Goal: Task Accomplishment & Management: Complete application form

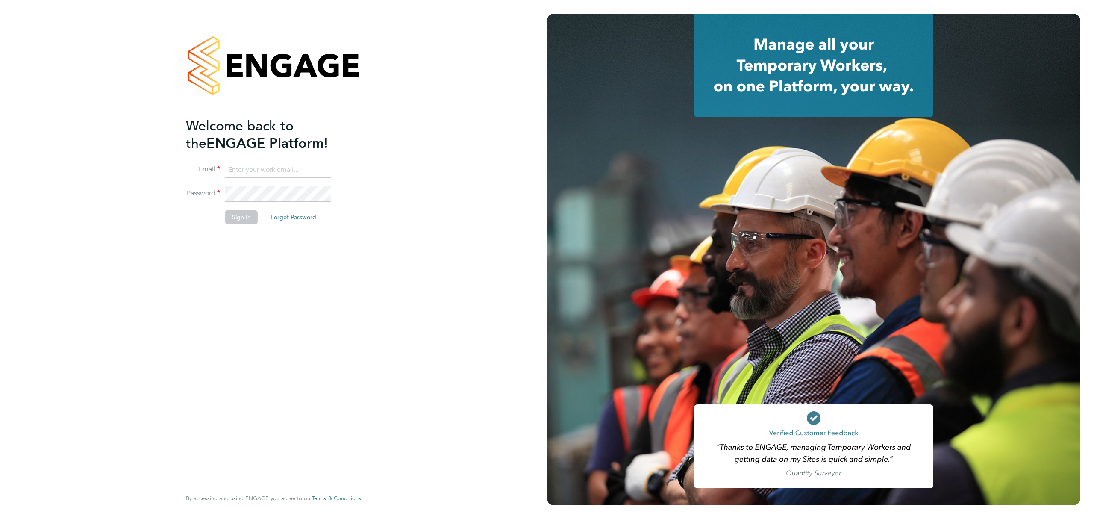
type input "brandon.arnold@vistry.co.uk"
click at [242, 218] on button "Sign In" at bounding box center [241, 217] width 32 height 14
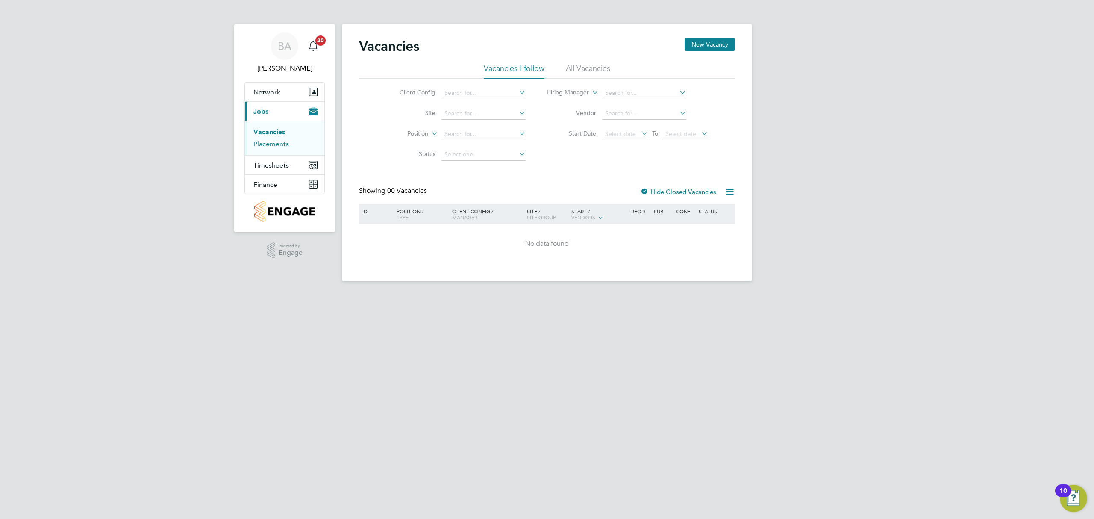
click at [279, 143] on link "Placements" at bounding box center [271, 144] width 35 height 8
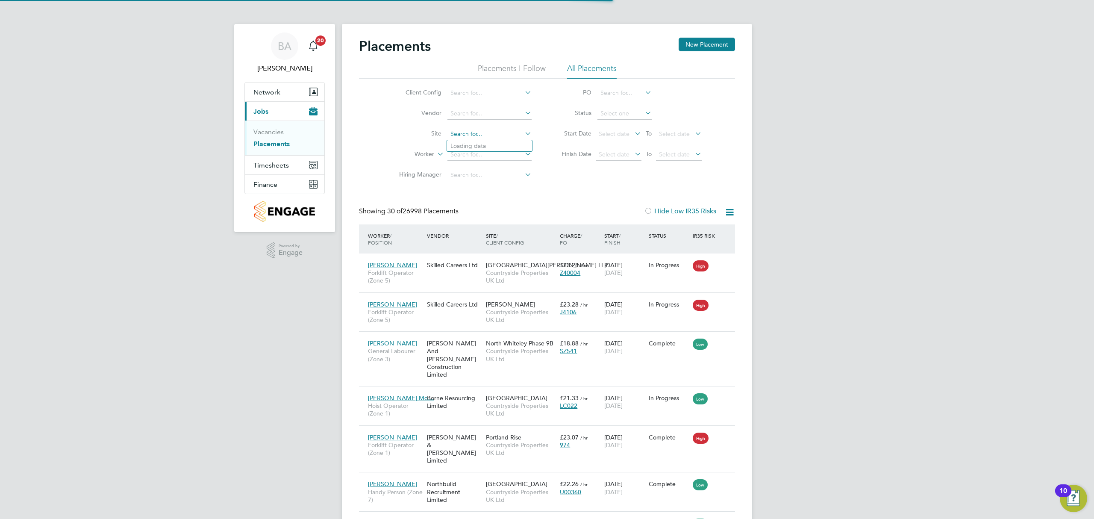
click at [479, 134] on input at bounding box center [490, 134] width 84 height 12
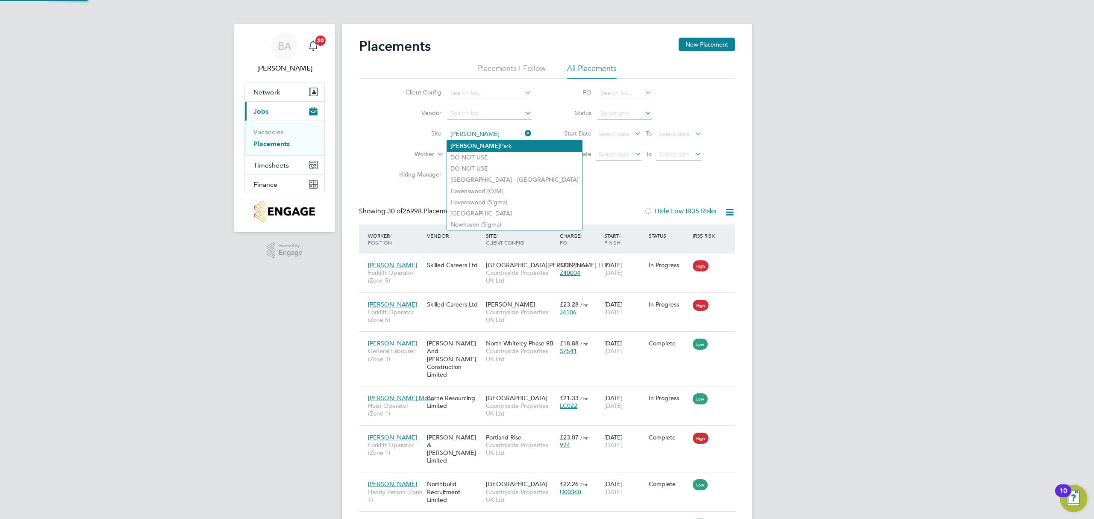
click at [474, 149] on li "[GEOGRAPHIC_DATA]" at bounding box center [514, 146] width 135 height 12
type input "[GEOGRAPHIC_DATA]"
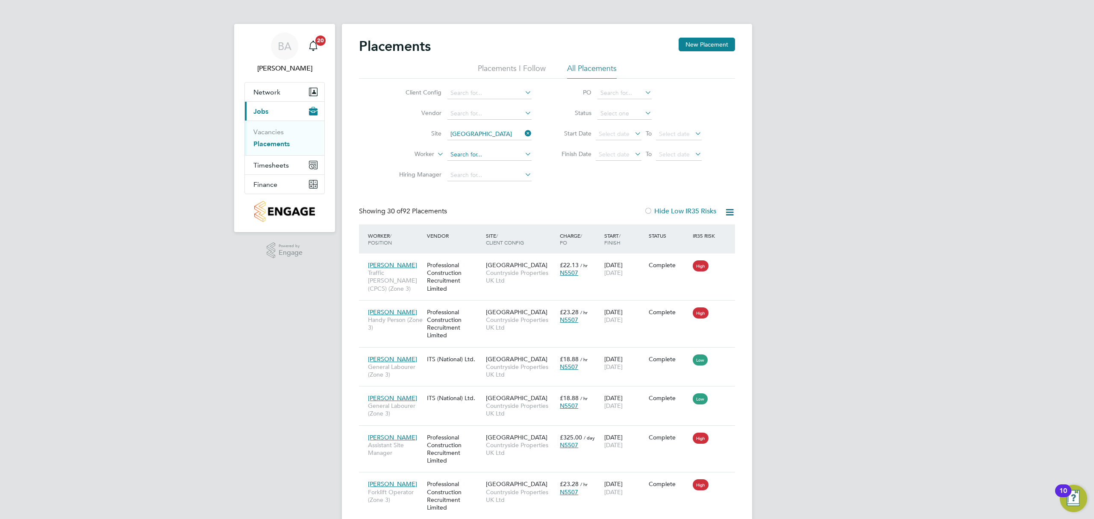
click at [475, 151] on input at bounding box center [490, 155] width 84 height 12
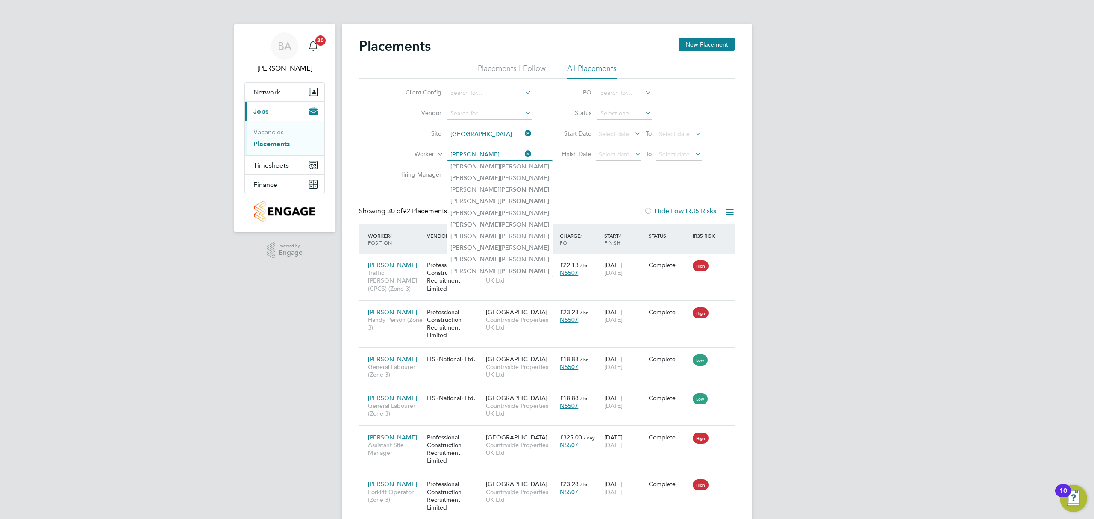
type input "[PERSON_NAME]"
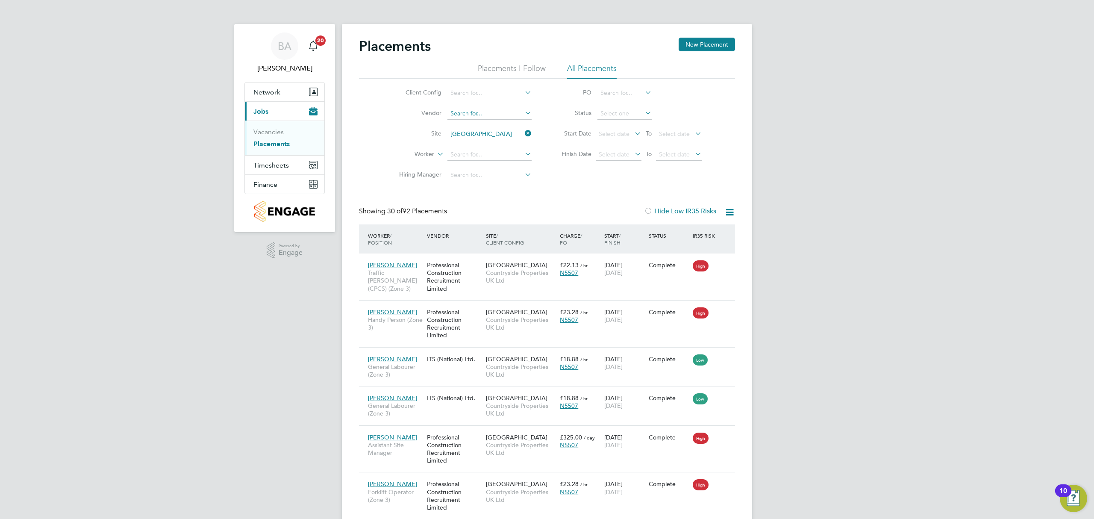
click at [482, 113] on input at bounding box center [490, 114] width 84 height 12
type input "p"
type input "profe"
click at [523, 110] on icon at bounding box center [523, 113] width 0 height 12
click at [523, 89] on icon at bounding box center [523, 92] width 0 height 12
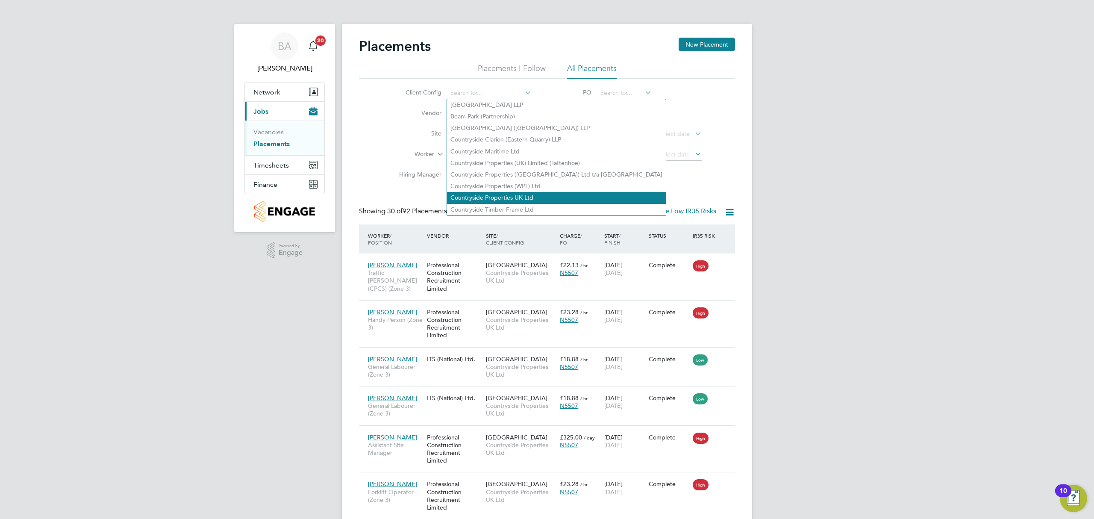
click at [496, 192] on li "Countryside Properties UK Ltd" at bounding box center [556, 198] width 219 height 12
type input "Countryside Properties UK Ltd"
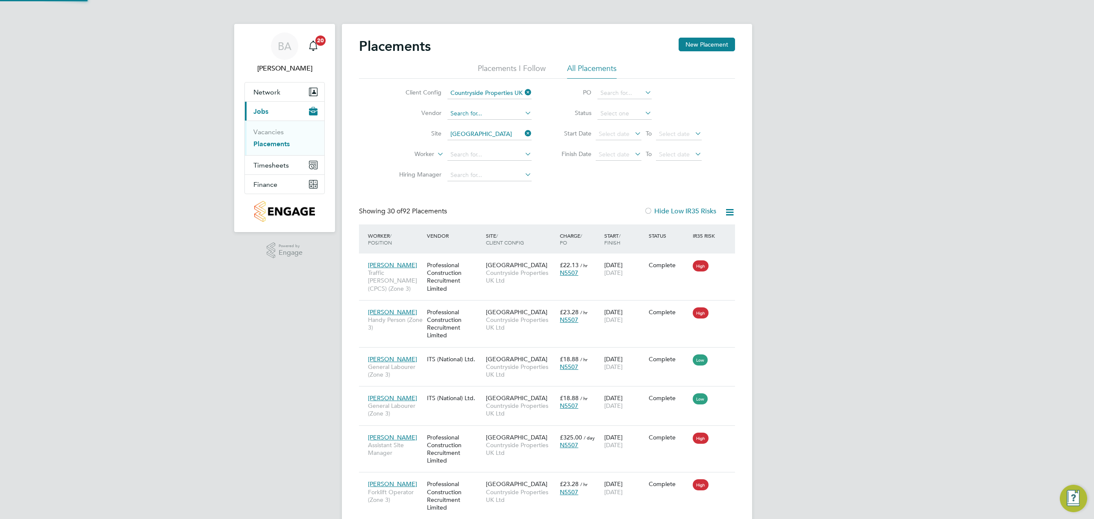
click at [478, 113] on input at bounding box center [490, 114] width 84 height 12
click at [528, 127] on li "Profe ssional Construction Recruitment Limited" at bounding box center [513, 126] width 133 height 12
type input "Professional Construction Recruitment Limited"
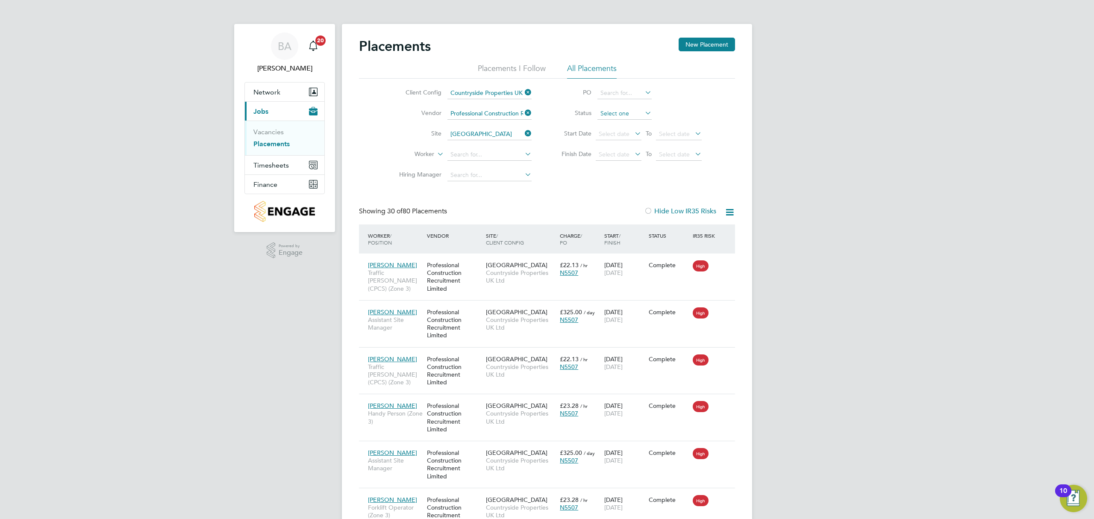
click at [641, 115] on input at bounding box center [625, 114] width 54 height 12
click at [662, 110] on li "Status" at bounding box center [628, 113] width 170 height 21
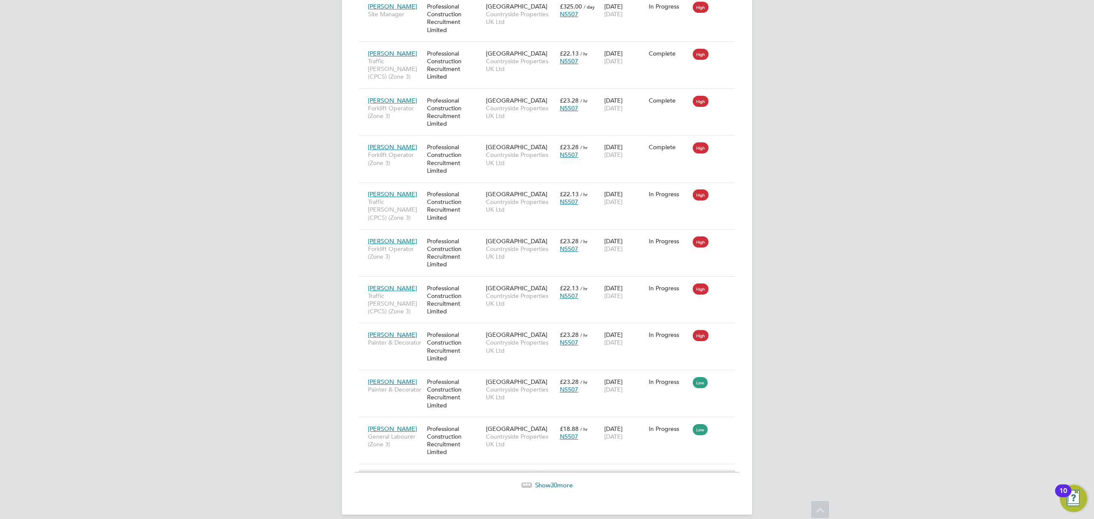
click at [554, 489] on span "30" at bounding box center [554, 485] width 7 height 8
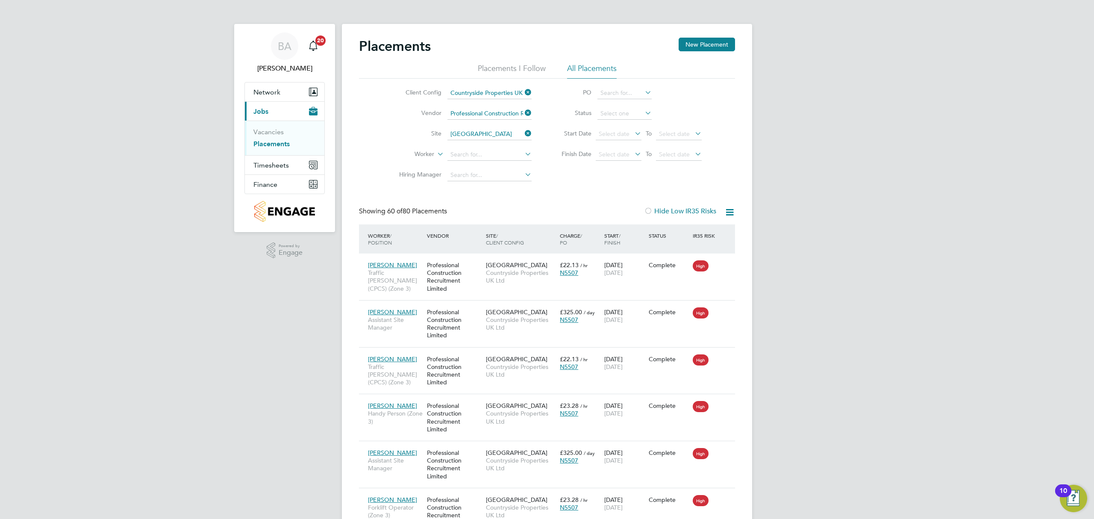
click at [523, 174] on icon at bounding box center [523, 174] width 0 height 12
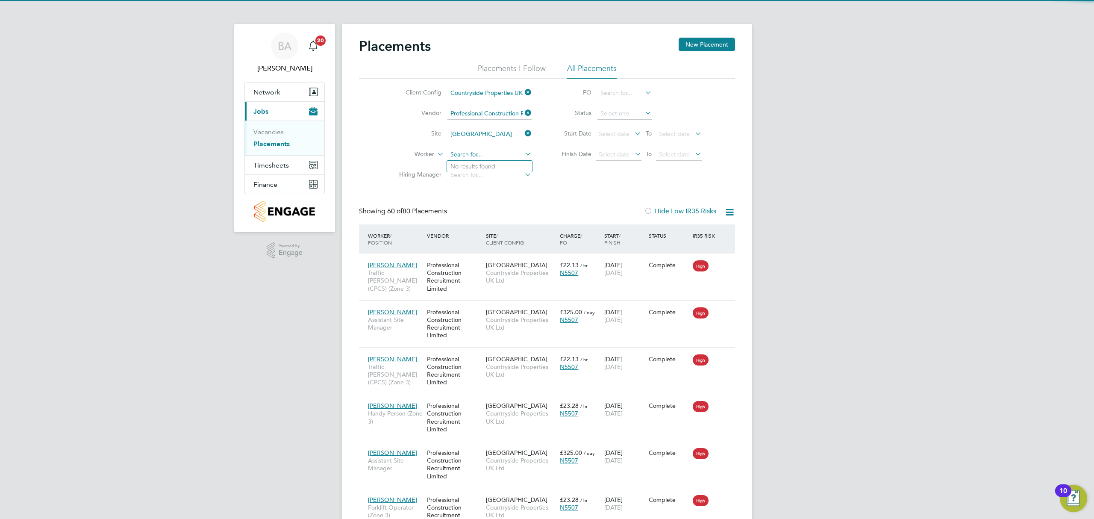
click at [521, 153] on input at bounding box center [490, 155] width 84 height 12
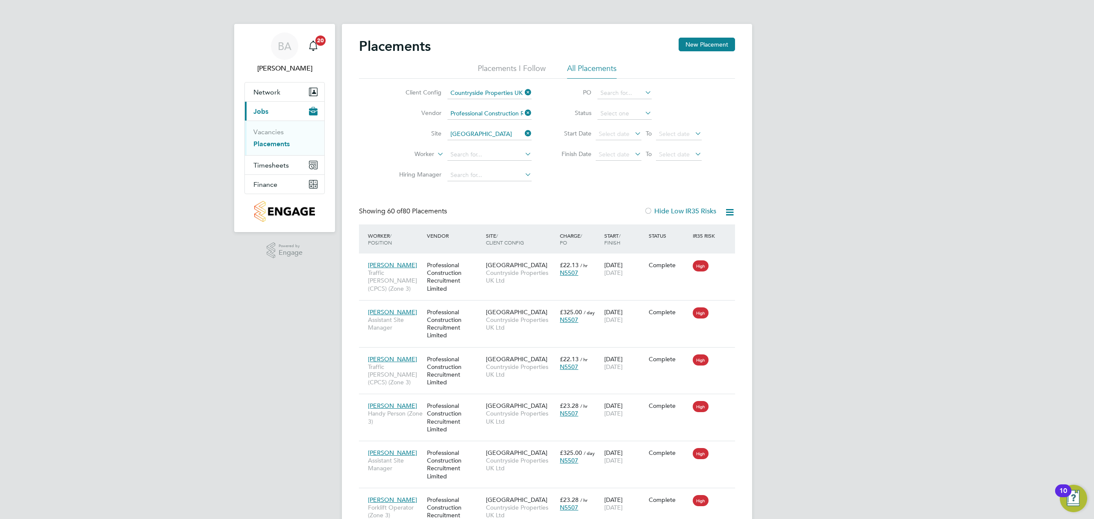
click at [559, 168] on div "Client Config Countryside Properties UK Ltd Vendor Professional Construction Re…" at bounding box center [547, 132] width 376 height 107
click at [523, 152] on icon at bounding box center [523, 154] width 0 height 12
type input "store"
click at [523, 154] on icon at bounding box center [523, 154] width 0 height 12
click at [553, 177] on div "Client Config Countryside Properties UK Ltd Vendor Professional Construction Re…" at bounding box center [547, 132] width 376 height 107
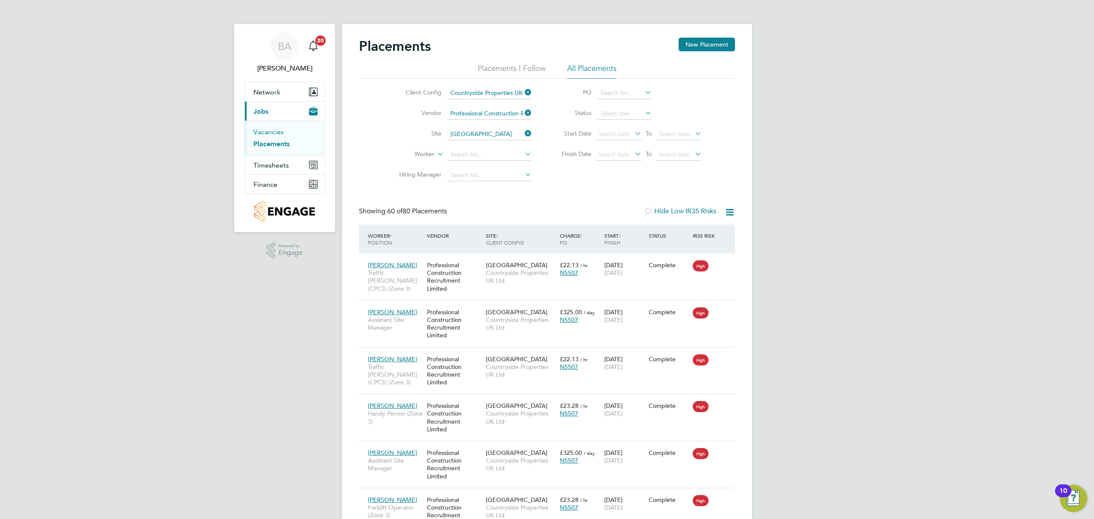
click at [267, 130] on link "Vacancies" at bounding box center [269, 132] width 30 height 8
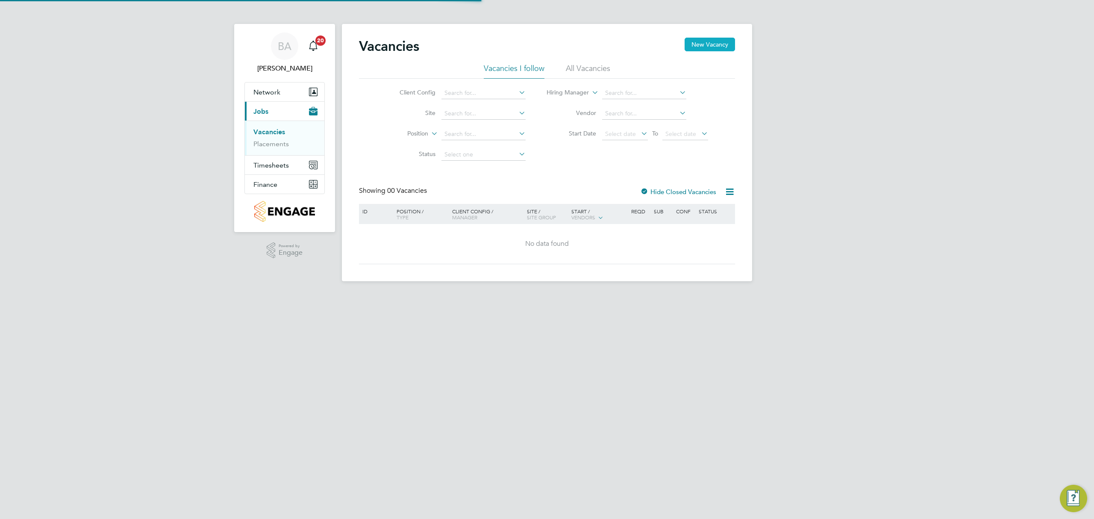
click at [719, 50] on button "New Vacancy" at bounding box center [710, 45] width 50 height 14
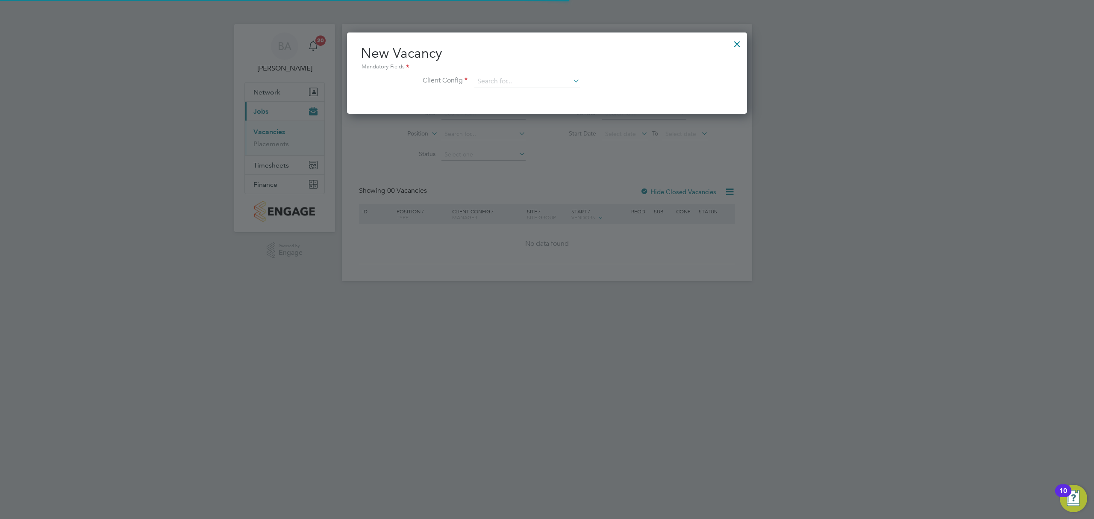
scroll to position [81, 401]
click at [524, 84] on input at bounding box center [528, 81] width 106 height 13
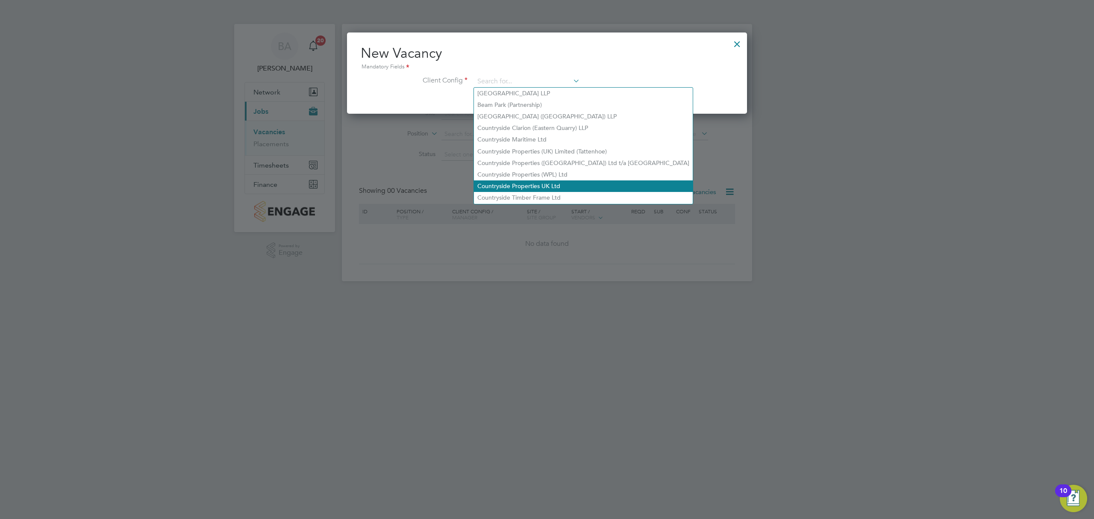
click at [523, 180] on li "Countryside Properties UK Ltd" at bounding box center [583, 186] width 219 height 12
type input "Countryside Properties UK Ltd"
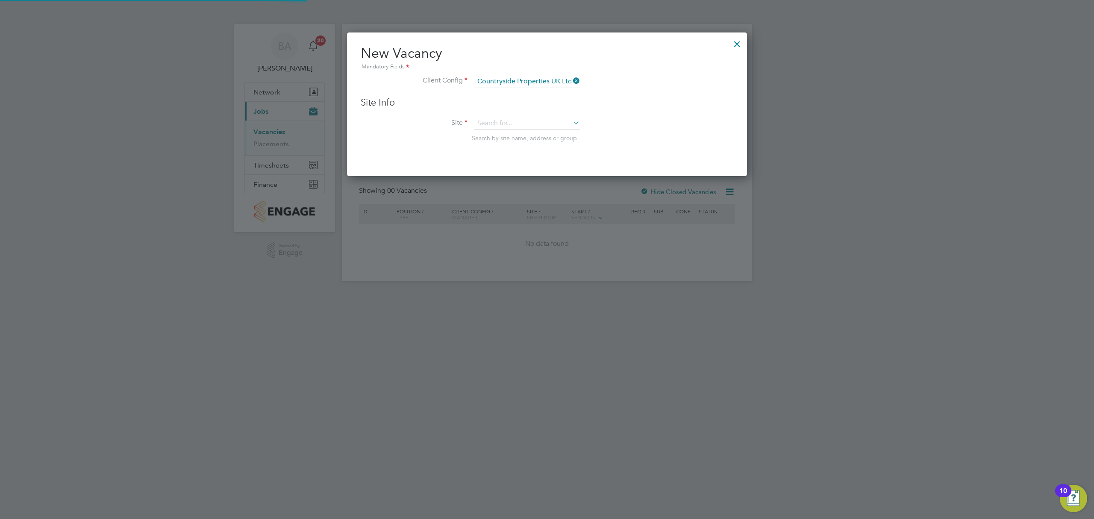
scroll to position [143, 401]
click at [505, 117] on input at bounding box center [528, 123] width 106 height 13
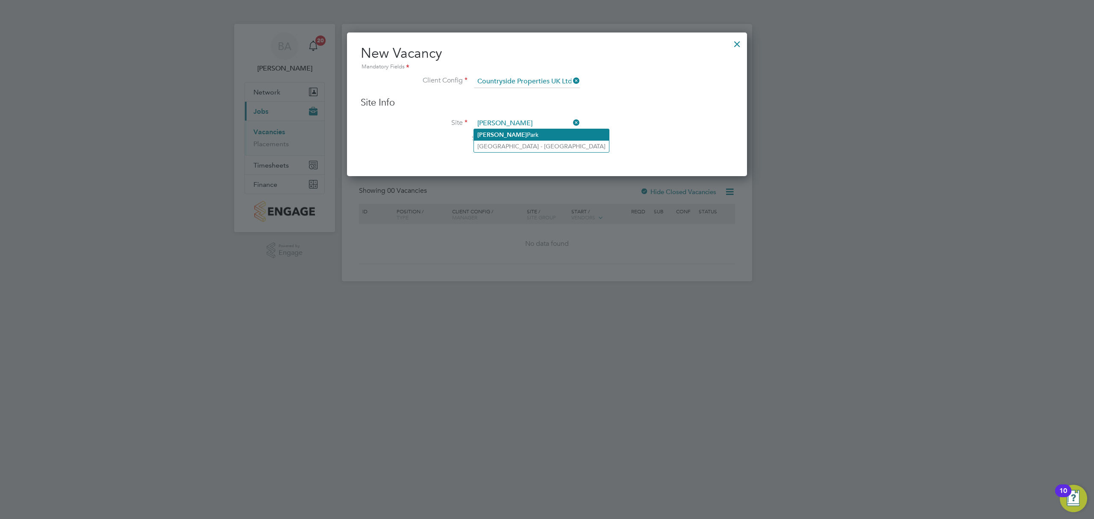
click at [500, 131] on li "[GEOGRAPHIC_DATA]" at bounding box center [541, 135] width 135 height 12
type input "[GEOGRAPHIC_DATA]"
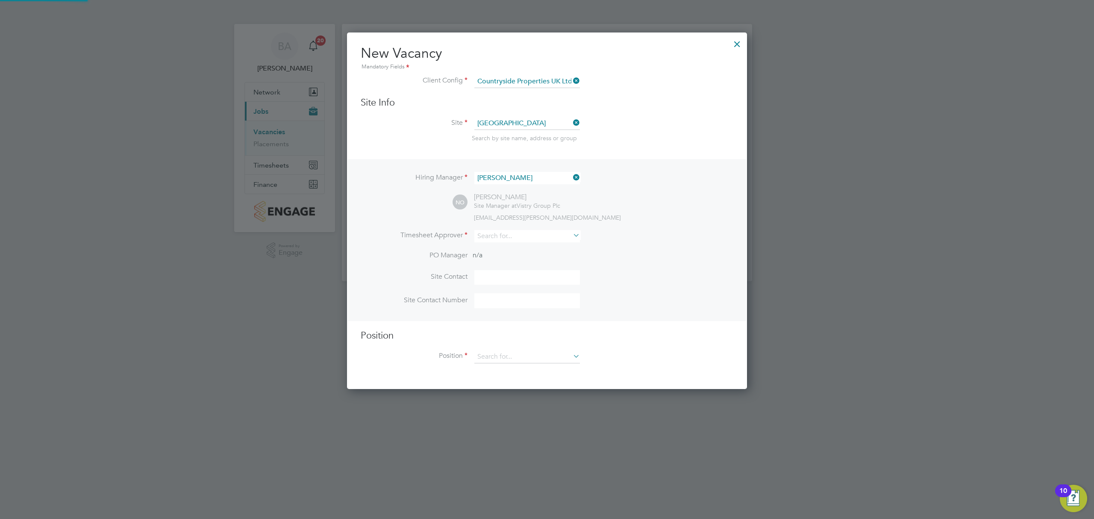
scroll to position [355, 401]
click at [510, 235] on input at bounding box center [528, 236] width 106 height 12
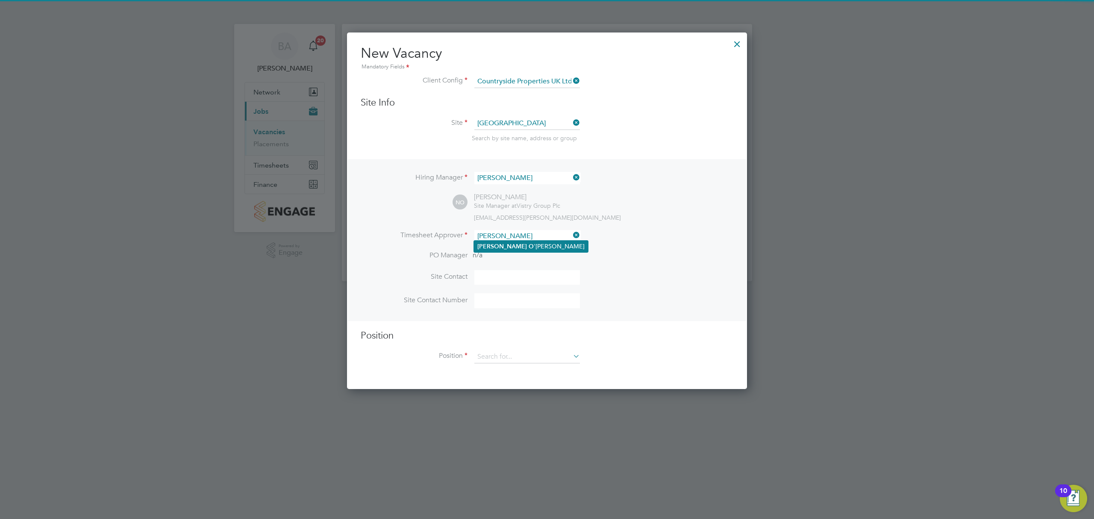
click at [512, 242] on li "[PERSON_NAME]" at bounding box center [531, 247] width 114 height 12
type input "[PERSON_NAME]"
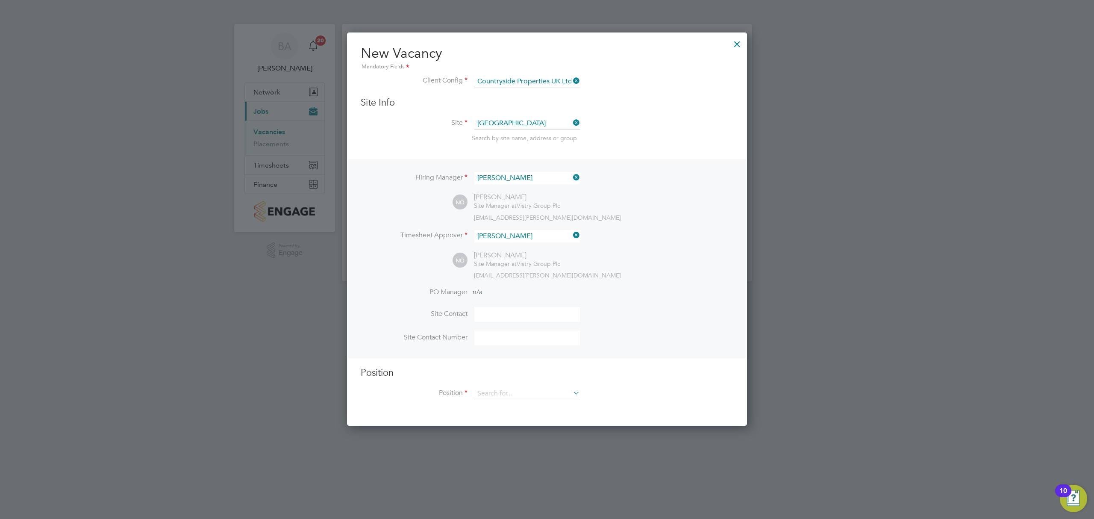
scroll to position [392, 401]
drag, startPoint x: 497, startPoint y: 309, endPoint x: 495, endPoint y: 315, distance: 6.6
click at [496, 310] on input at bounding box center [528, 314] width 106 height 15
type input "Site Manager"
click at [511, 387] on input at bounding box center [528, 393] width 106 height 13
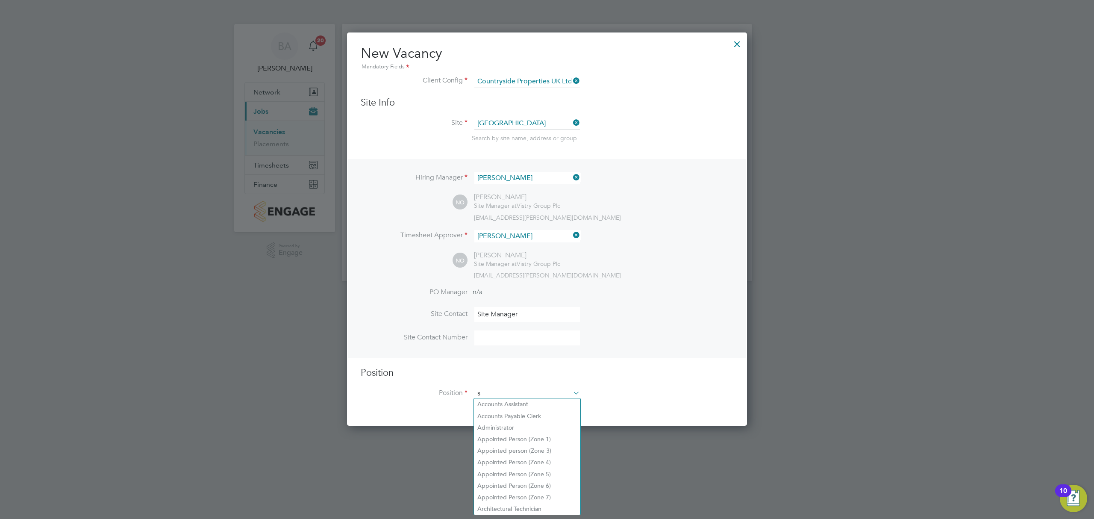
scroll to position [1230, 401]
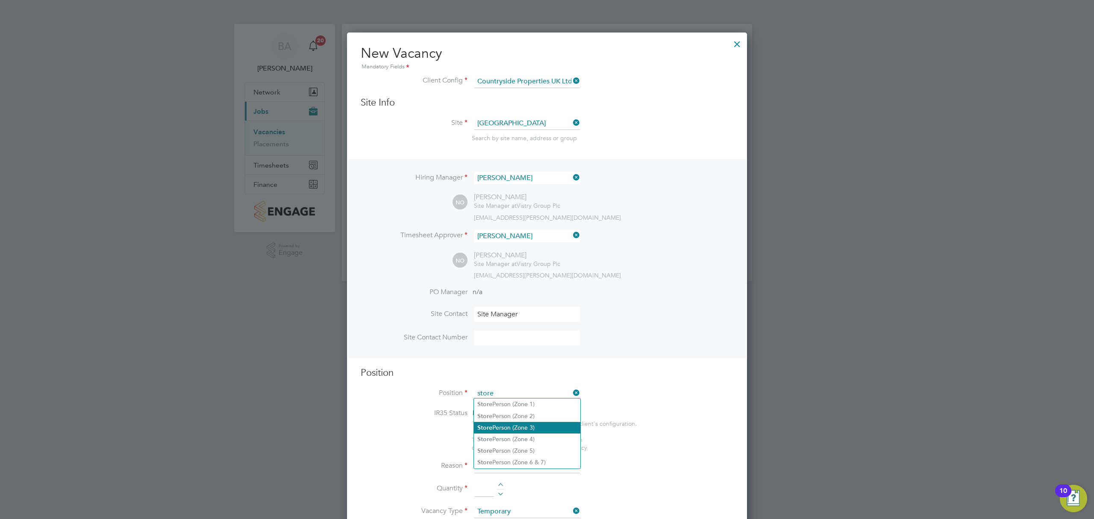
click at [524, 428] on li "Store Person (Zone 3)" at bounding box center [527, 428] width 106 height 12
type input "Store Person (Zone 3)"
type textarea "• Supporting the site management team with deliveries and collections to and fr…"
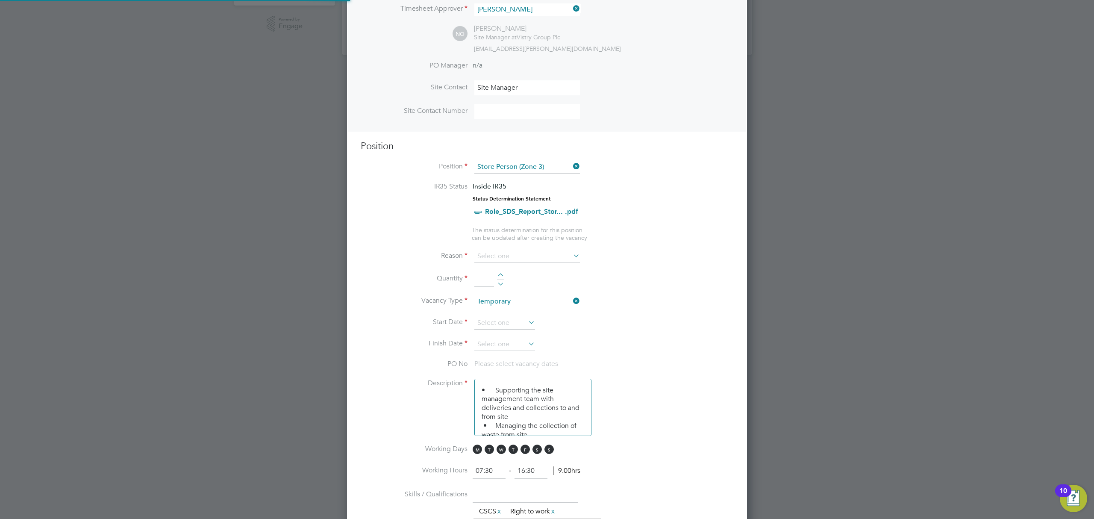
scroll to position [228, 0]
click at [500, 272] on div at bounding box center [500, 275] width 7 height 6
type input "1"
click at [518, 250] on input at bounding box center [528, 255] width 106 height 13
click at [508, 341] on li "Replacement" at bounding box center [527, 343] width 106 height 11
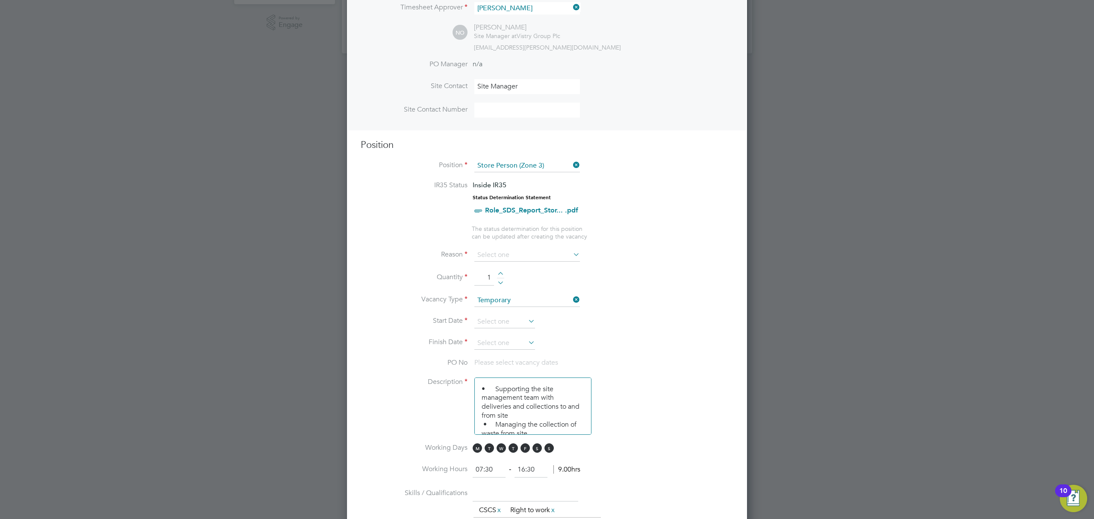
type input "Replacement"
click at [527, 320] on icon at bounding box center [527, 321] width 0 height 12
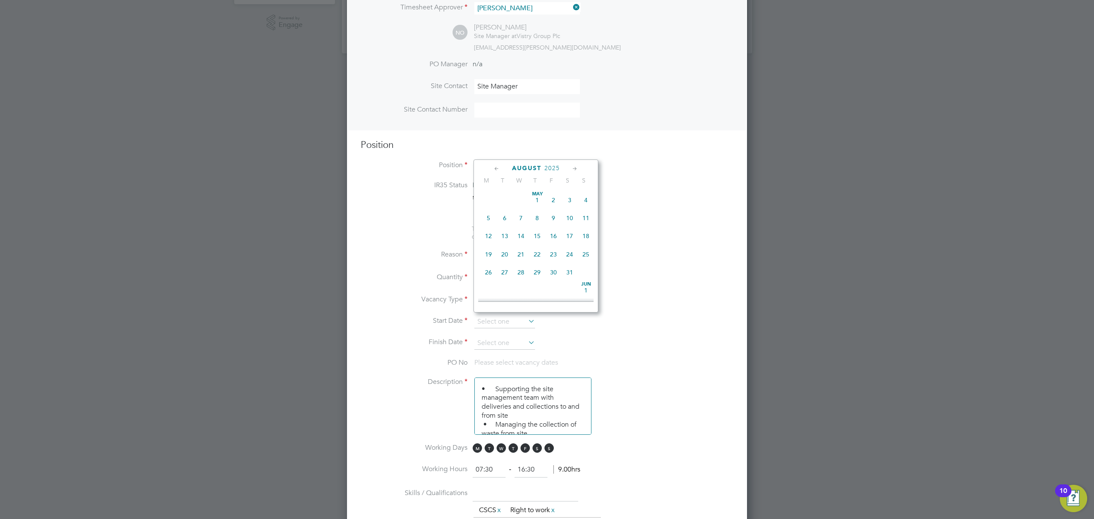
scroll to position [330, 0]
drag, startPoint x: 491, startPoint y: 252, endPoint x: 496, endPoint y: 260, distance: 9.8
click at [490, 252] on span "[DATE]" at bounding box center [489, 249] width 16 height 16
type input "[DATE]"
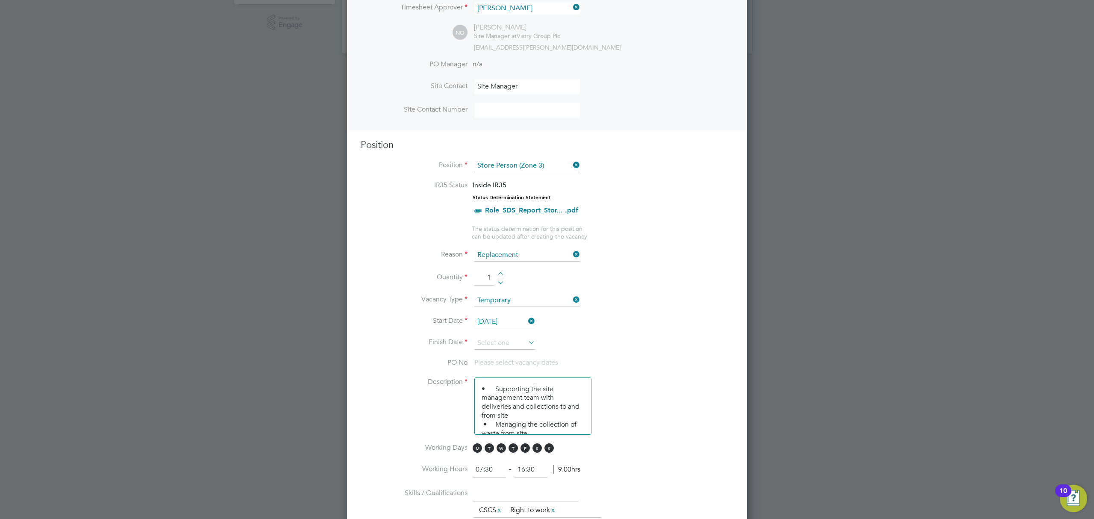
click at [527, 341] on icon at bounding box center [527, 342] width 0 height 12
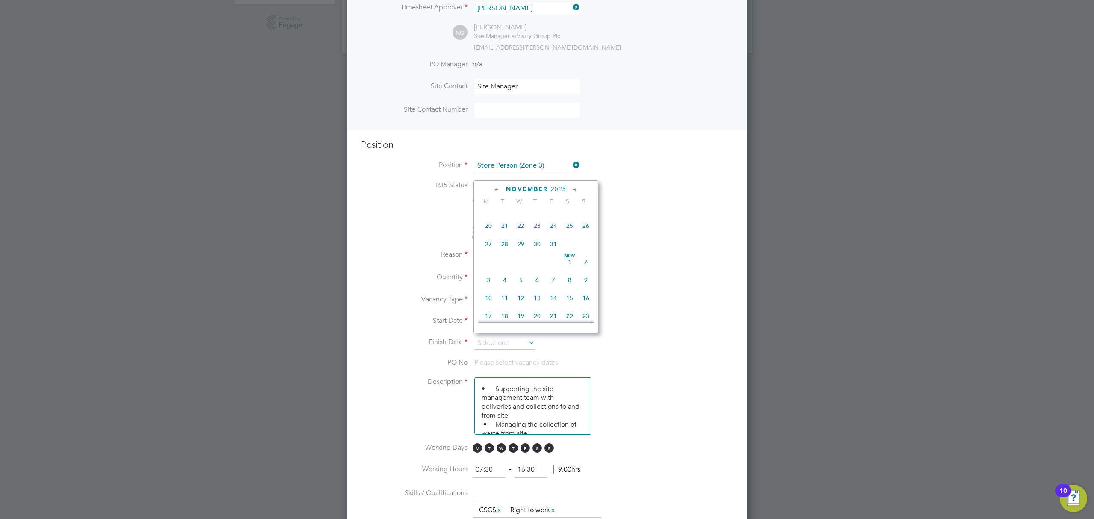
scroll to position [485, 0]
click at [584, 284] on span "30" at bounding box center [586, 277] width 16 height 16
type input "[DATE]"
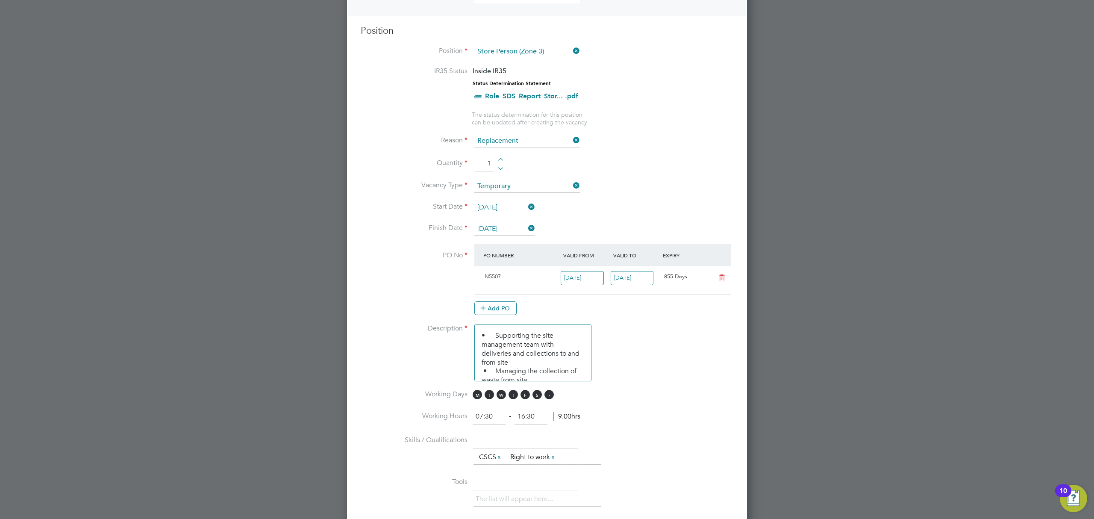
click at [549, 395] on span "S" at bounding box center [549, 394] width 9 height 9
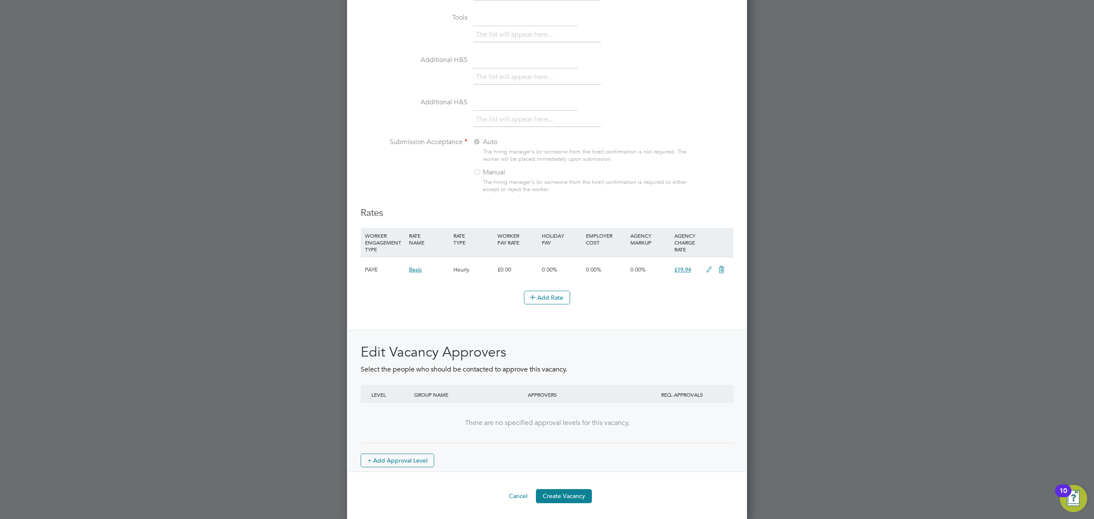
click at [704, 267] on icon at bounding box center [709, 269] width 11 height 7
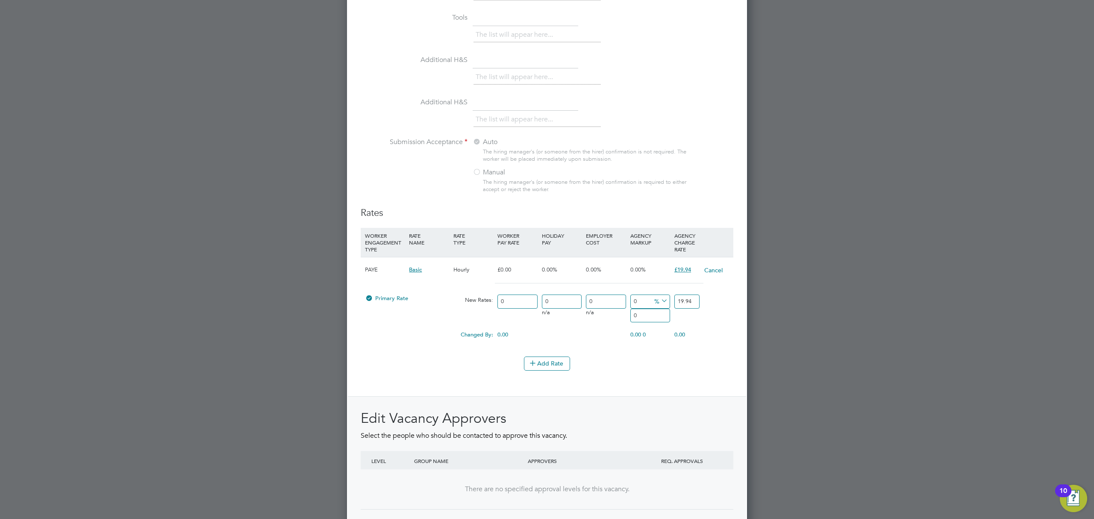
scroll to position [1346, 401]
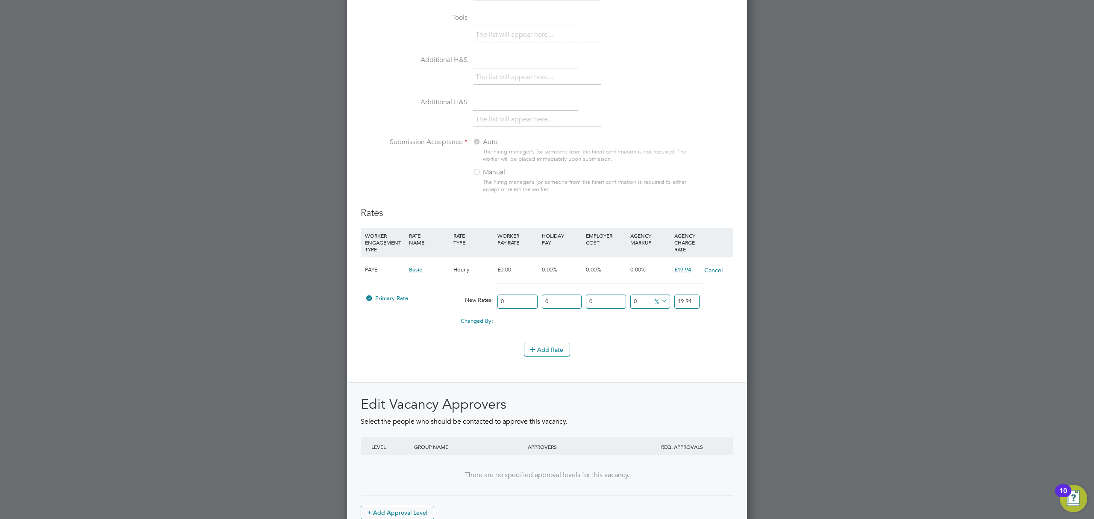
drag, startPoint x: 695, startPoint y: 300, endPoint x: 678, endPoint y: 294, distance: 18.1
click at [679, 298] on input "19.94" at bounding box center [687, 302] width 25 height 14
type input "23.28"
drag, startPoint x: 631, startPoint y: 344, endPoint x: 631, endPoint y: 349, distance: 5.6
click at [631, 346] on div "Add Rate" at bounding box center [547, 350] width 373 height 14
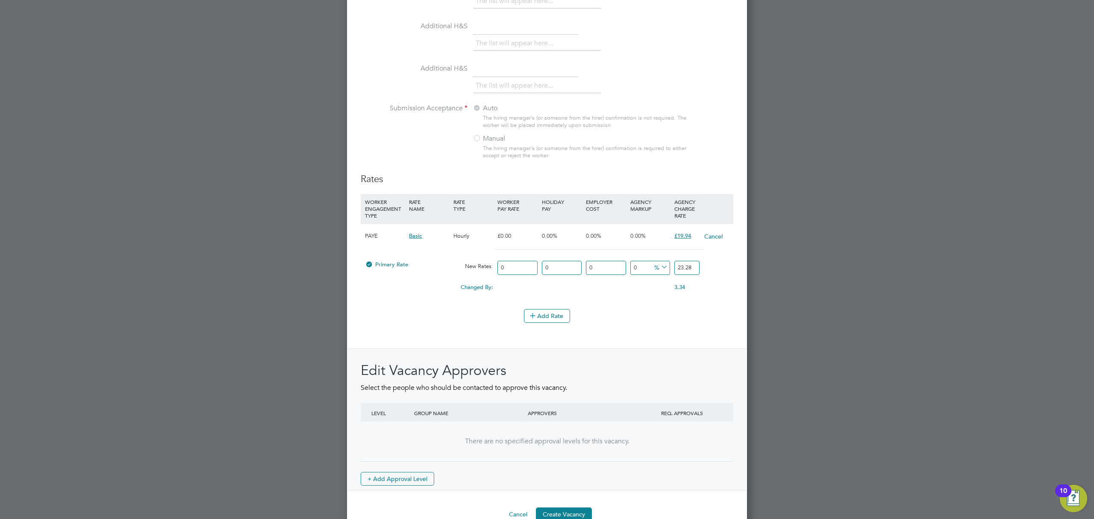
scroll to position [859, 0]
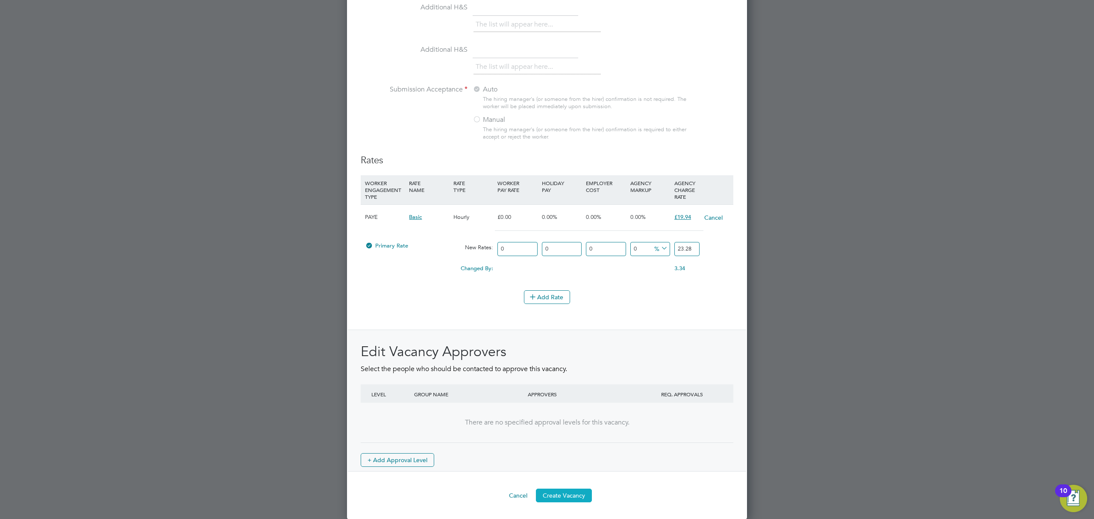
click at [554, 490] on button "Create Vacancy" at bounding box center [564, 496] width 56 height 14
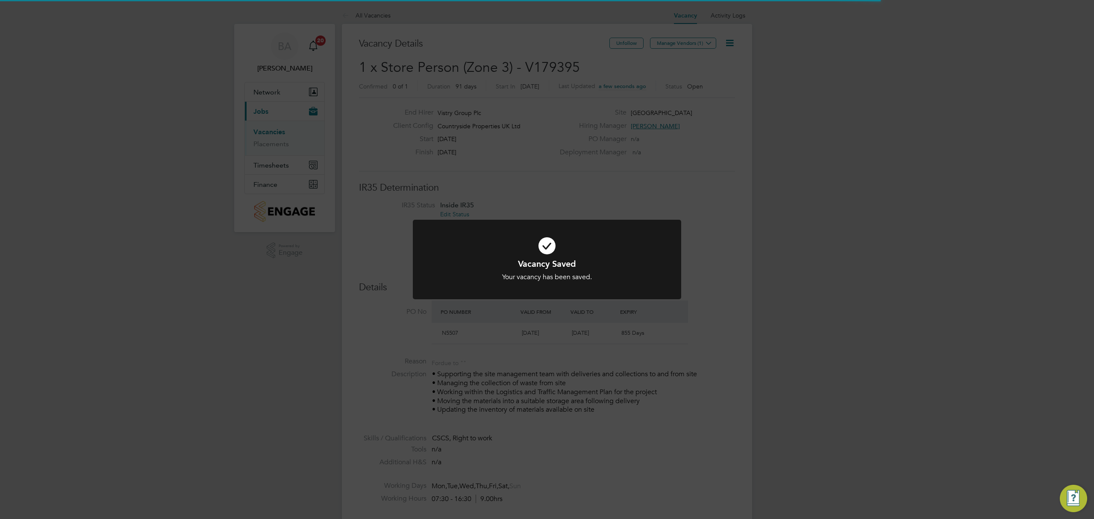
click at [602, 405] on div "Vacancy Saved Your vacancy has been saved. Cancel Okay" at bounding box center [547, 259] width 1094 height 519
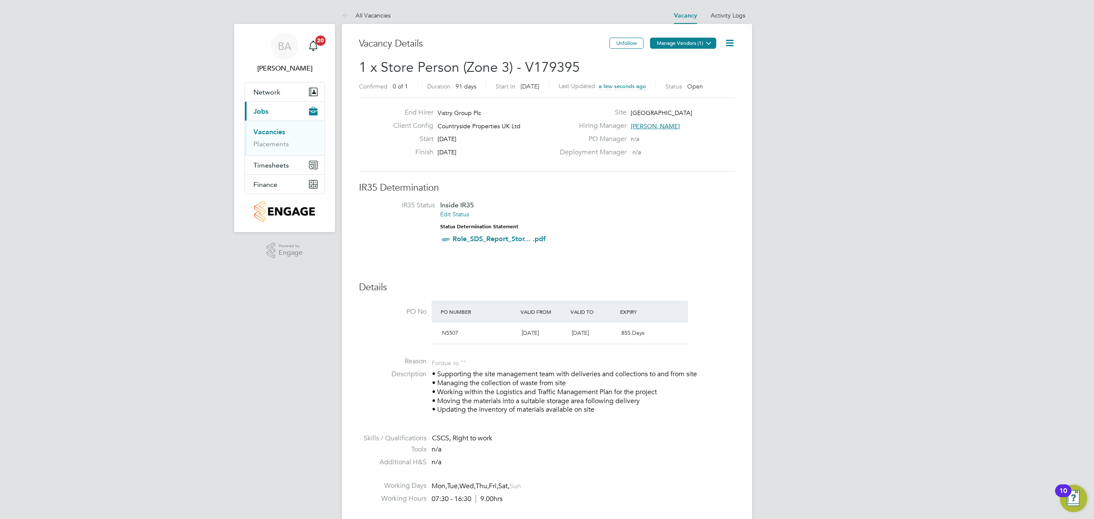
click at [690, 41] on button "Manage Vendors (1)" at bounding box center [683, 43] width 66 height 11
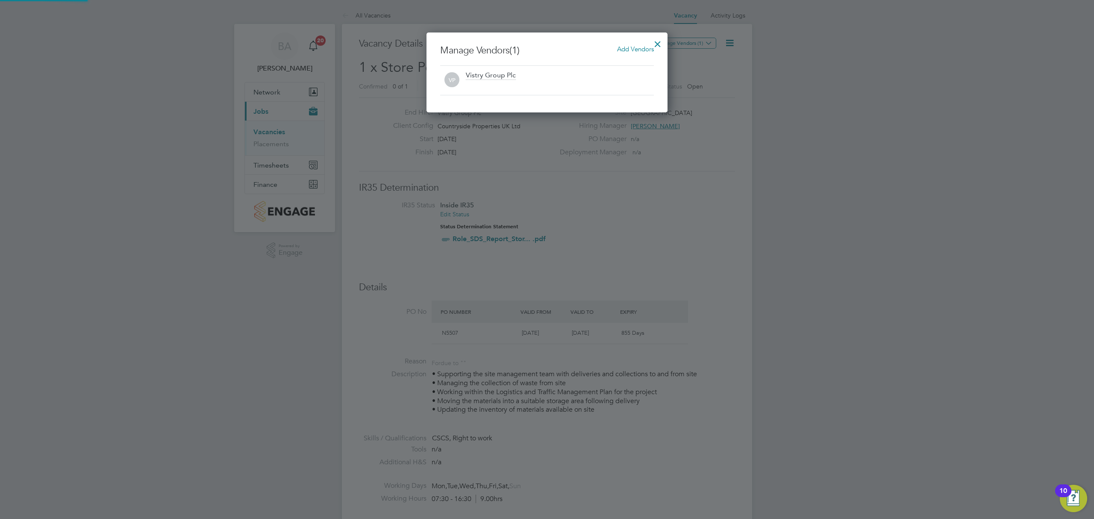
scroll to position [80, 242]
click at [626, 44] on div "Add Vendors" at bounding box center [635, 48] width 37 height 9
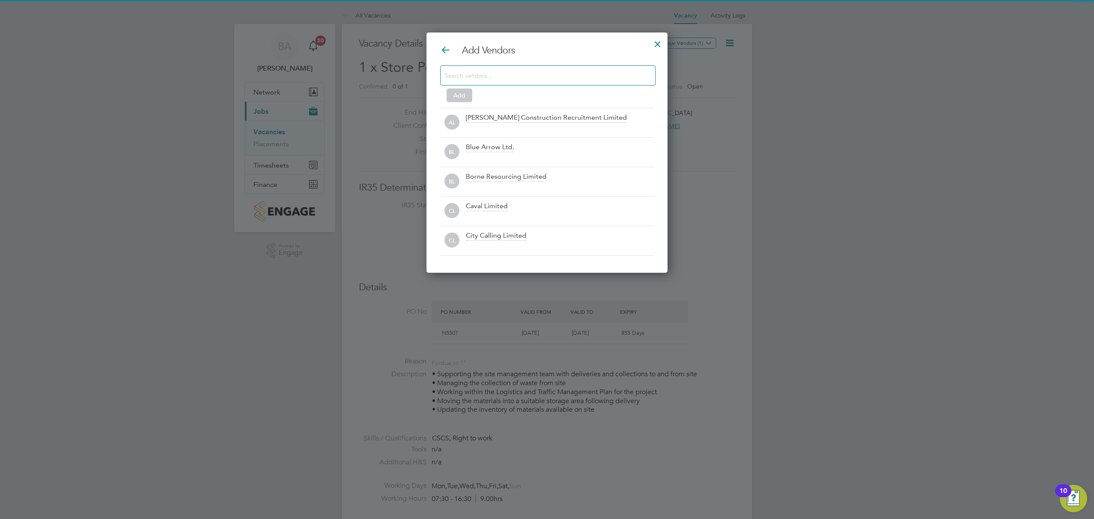
scroll to position [242, 242]
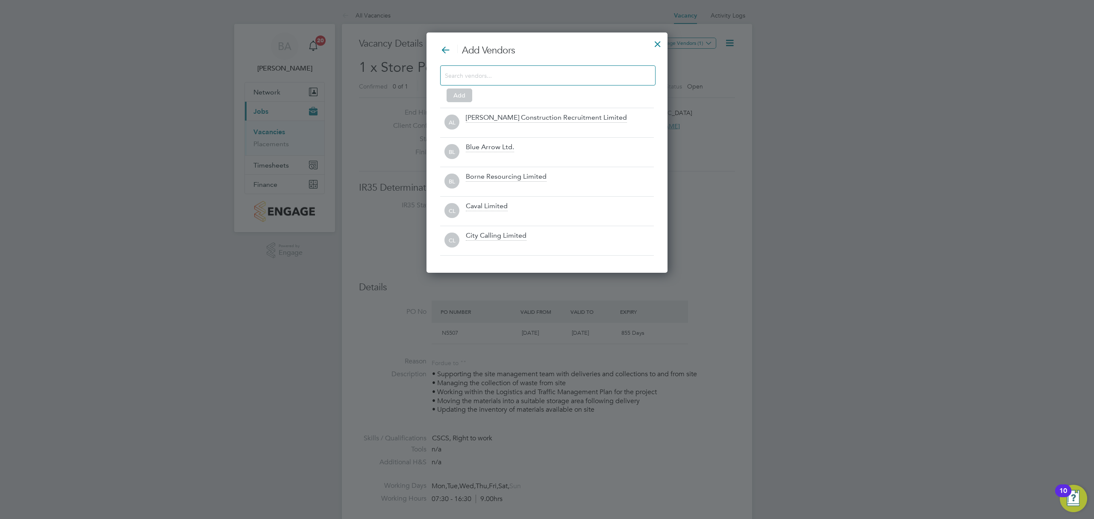
click at [591, 73] on input at bounding box center [541, 75] width 192 height 11
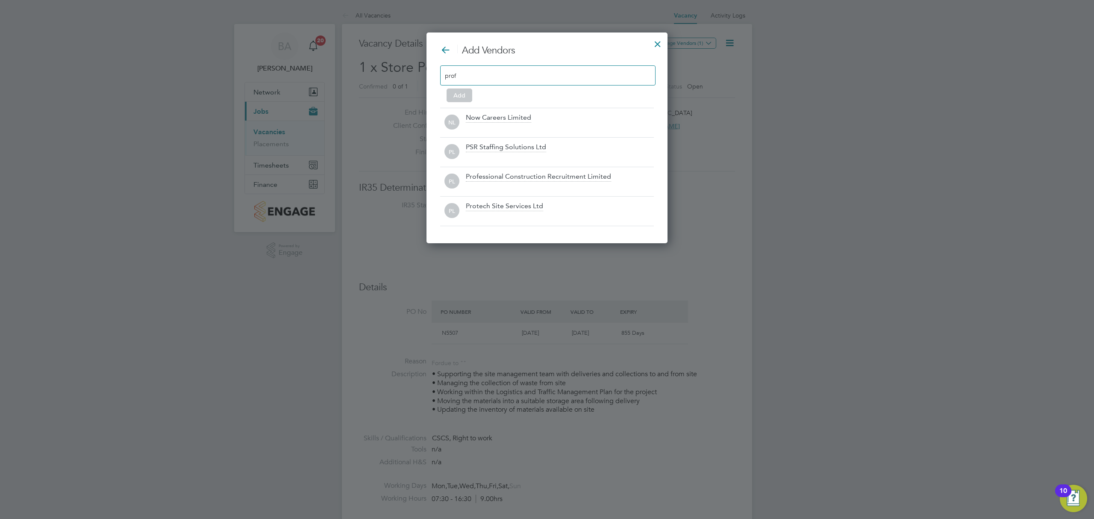
scroll to position [123, 242]
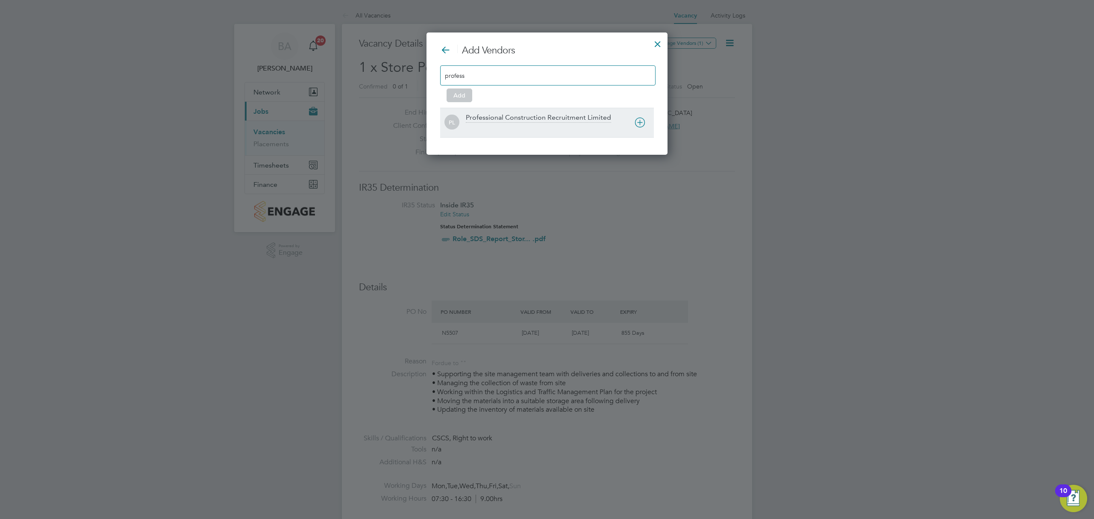
type input "profess"
click at [0, 0] on icon at bounding box center [0, 0] width 0 height 0
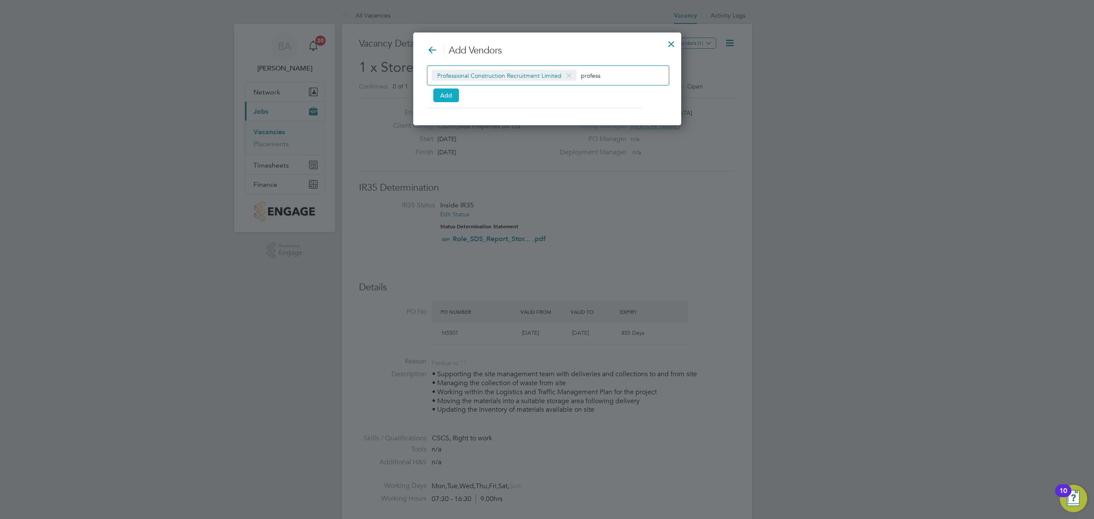
click at [451, 91] on button "Add" at bounding box center [447, 95] width 26 height 14
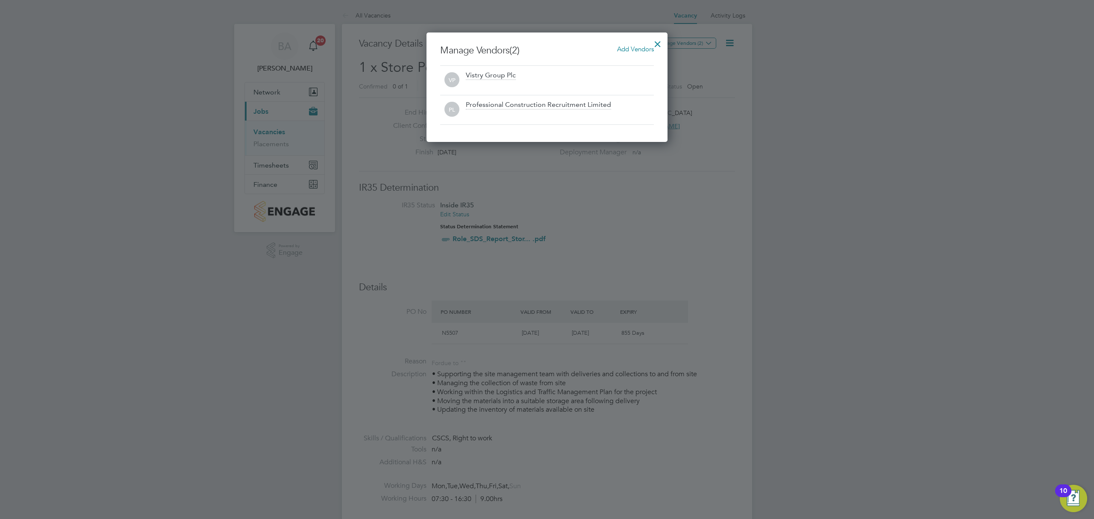
click at [658, 43] on div at bounding box center [657, 41] width 15 height 15
drag, startPoint x: 719, startPoint y: 208, endPoint x: 707, endPoint y: 207, distance: 12.0
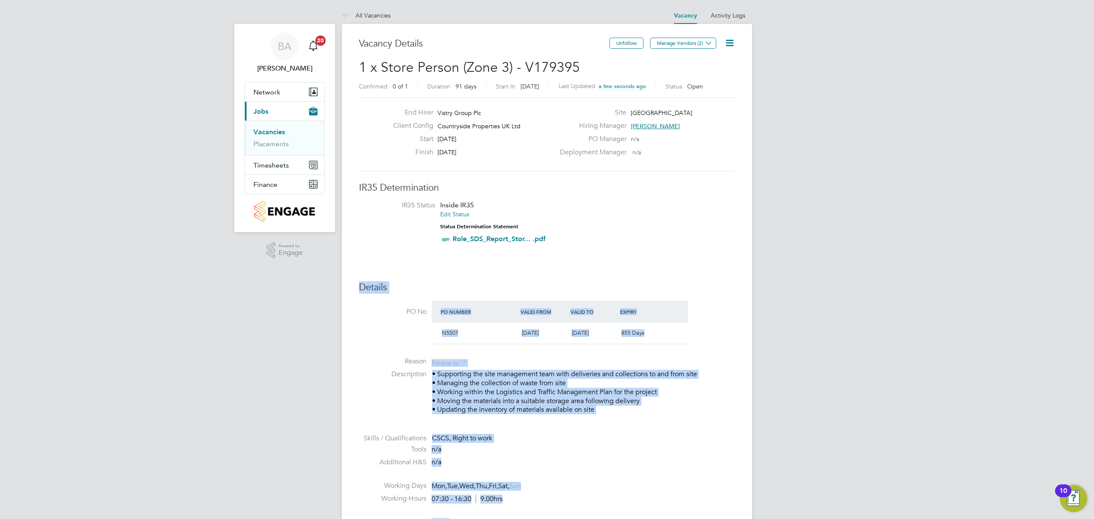
scroll to position [285, 0]
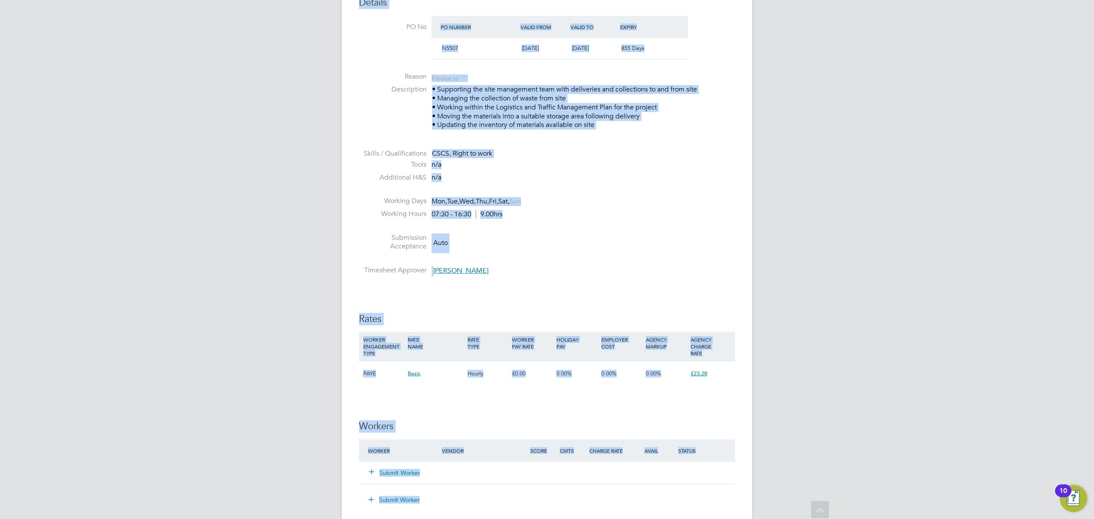
click at [608, 292] on div "IR35 Determination IR35 Status Inside IR35 Edit Status Status Determination Sta…" at bounding box center [547, 365] width 376 height 936
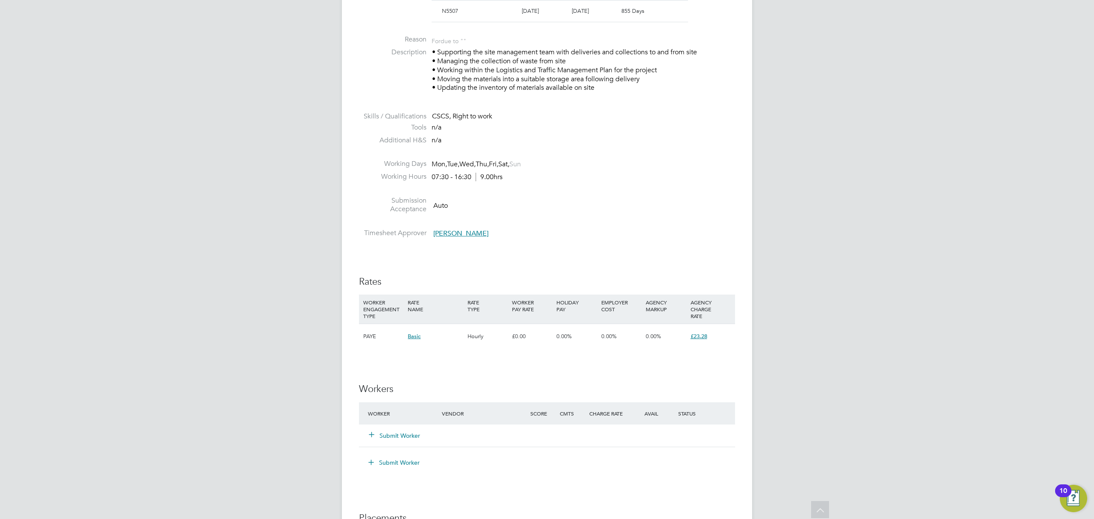
scroll to position [342, 0]
